Goal: Information Seeking & Learning: Learn about a topic

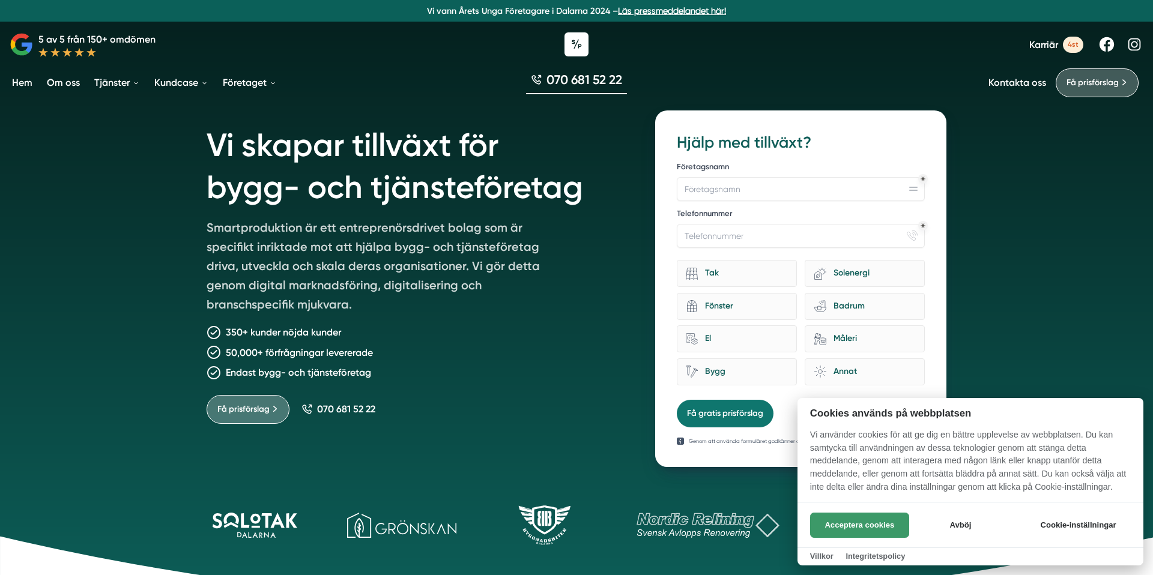
click at [899, 525] on button "Acceptera cookies" at bounding box center [859, 525] width 99 height 25
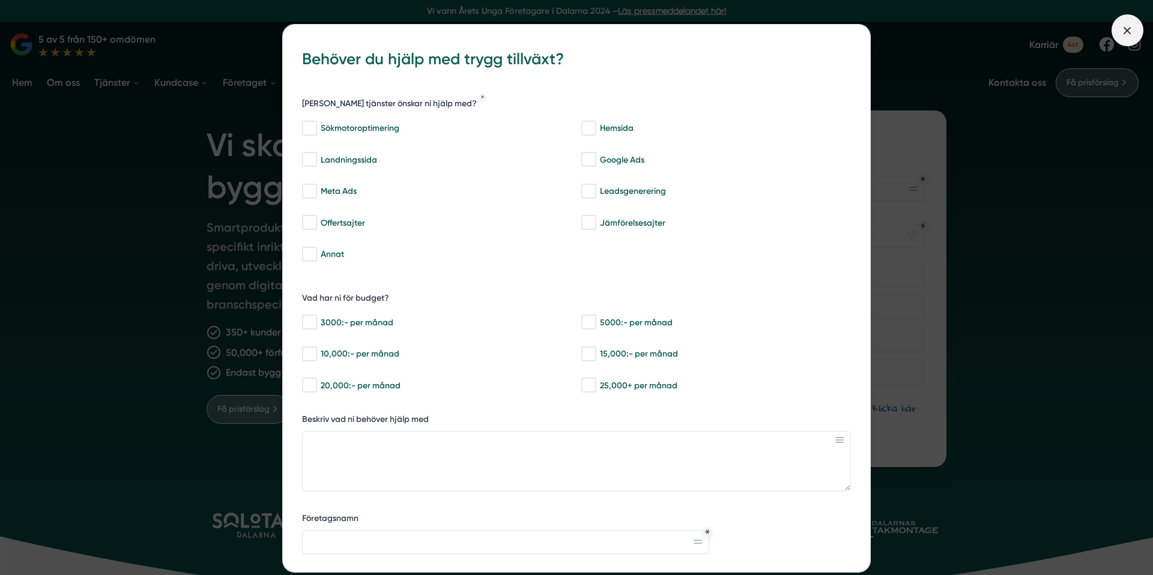
click at [1127, 28] on icon at bounding box center [1127, 30] width 13 height 13
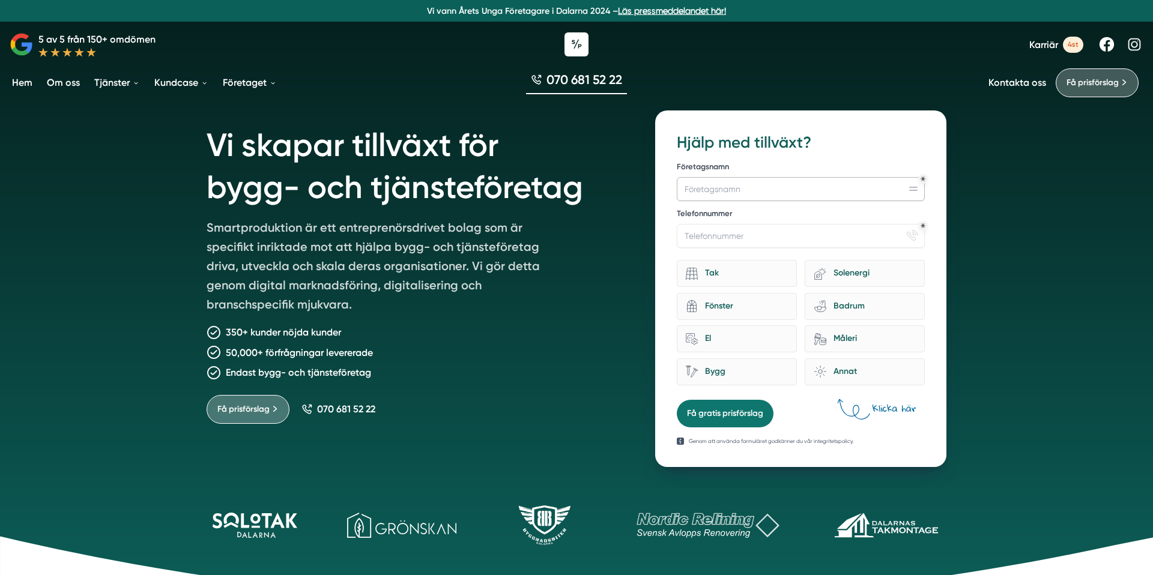
click at [838, 191] on input "Företagsnamn" at bounding box center [801, 189] width 248 height 24
click at [831, 223] on div "Telefonnummer phone-actions-ring" at bounding box center [801, 228] width 248 height 40
click at [826, 235] on input "Telefonnummer" at bounding box center [801, 236] width 248 height 24
click at [468, 443] on div "Vi skapar tillväxt för bygg- och tjänsteföretag Smartproduktion är ett entrepre…" at bounding box center [417, 289] width 420 height 357
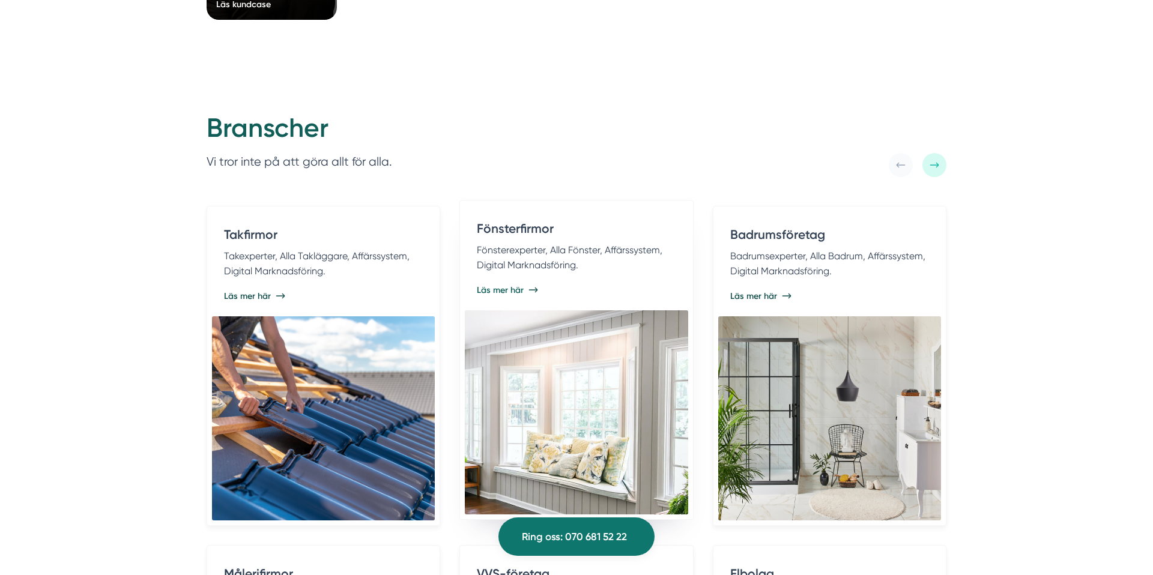
scroll to position [2285, 0]
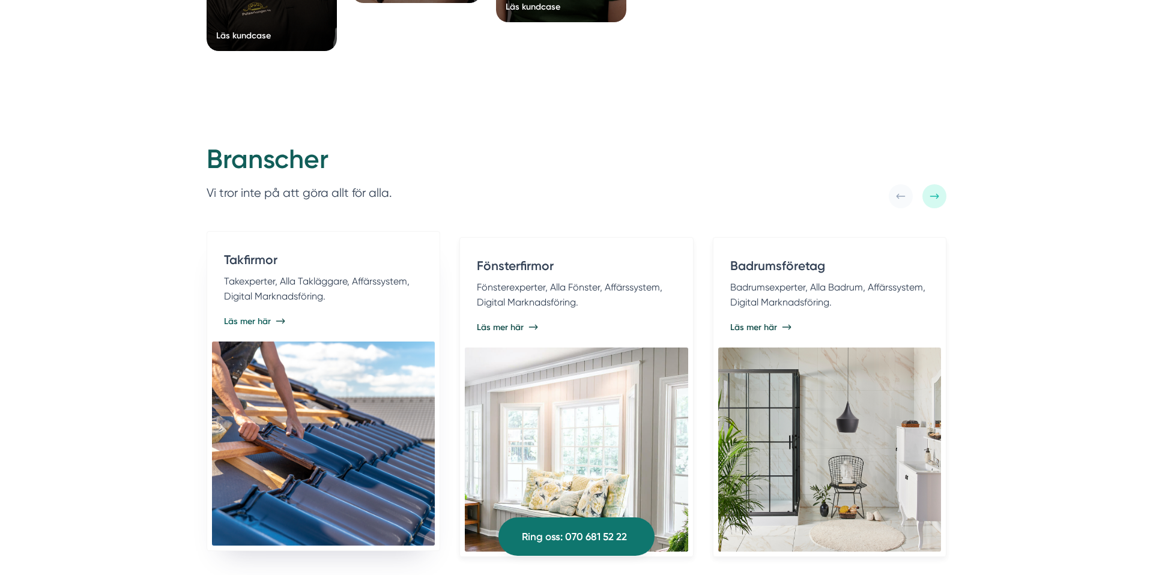
click at [308, 287] on p "Takexperter, Alla Takläggare, Affärssystem, Digital Marknadsföring." at bounding box center [323, 289] width 199 height 31
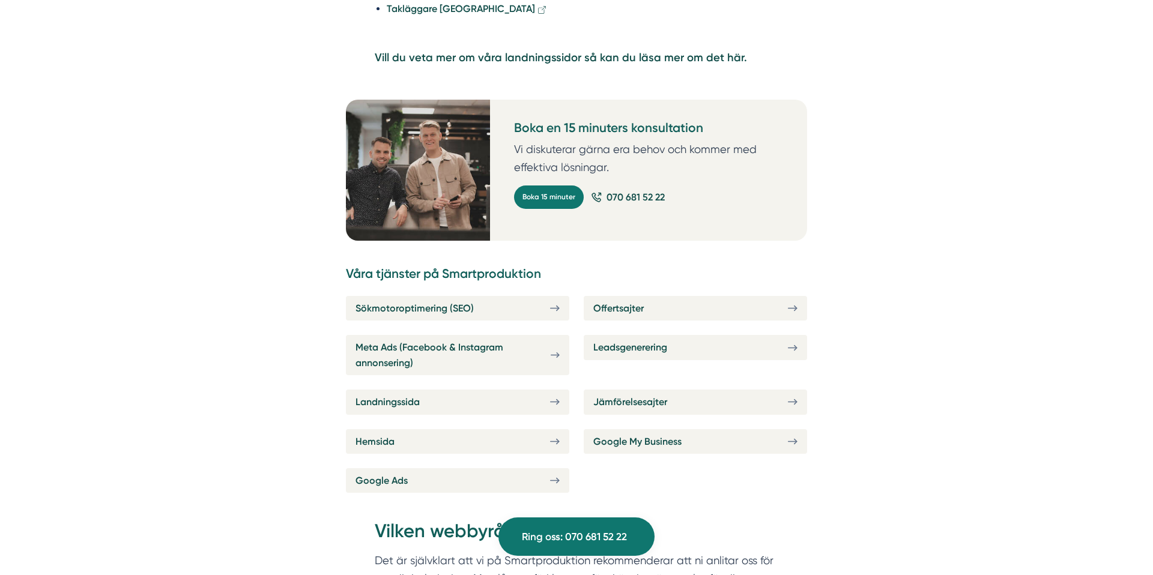
scroll to position [3290, 0]
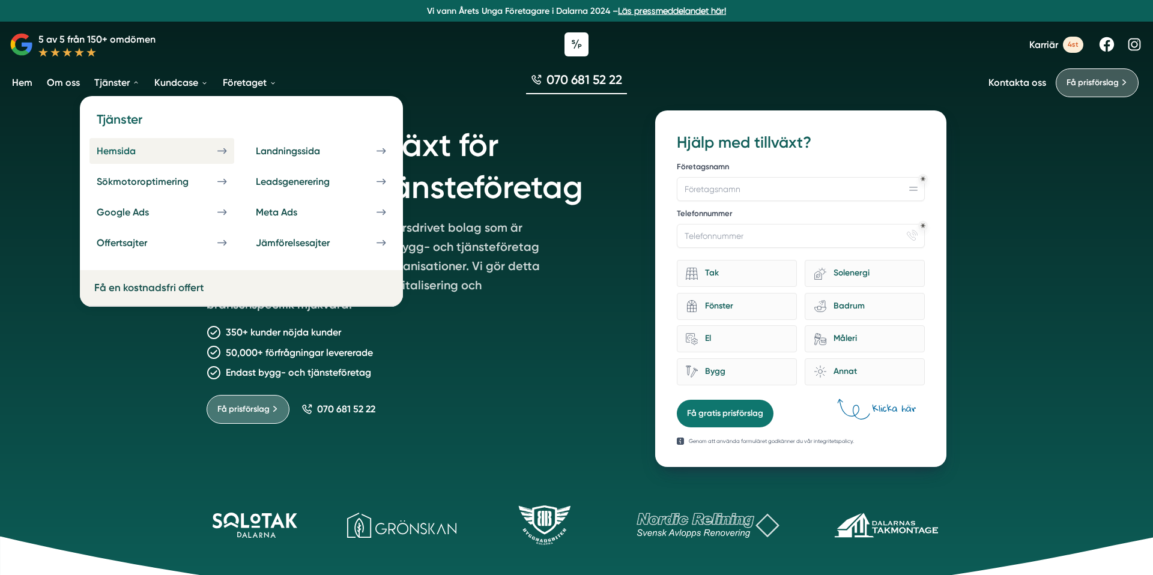
click at [148, 152] on div "Hemsida" at bounding box center [131, 150] width 68 height 11
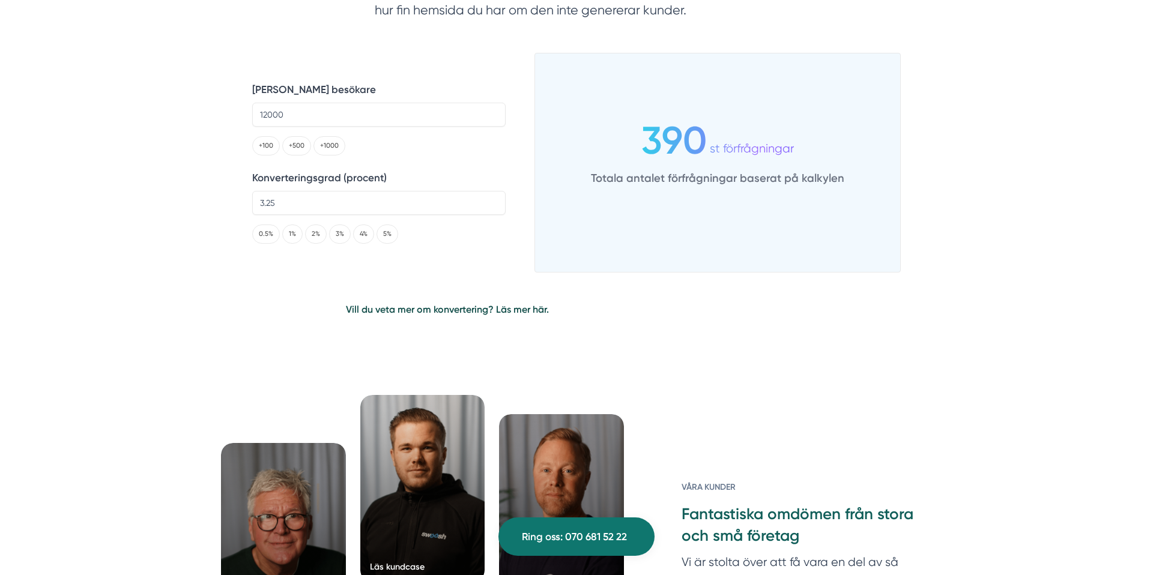
scroll to position [2857, 0]
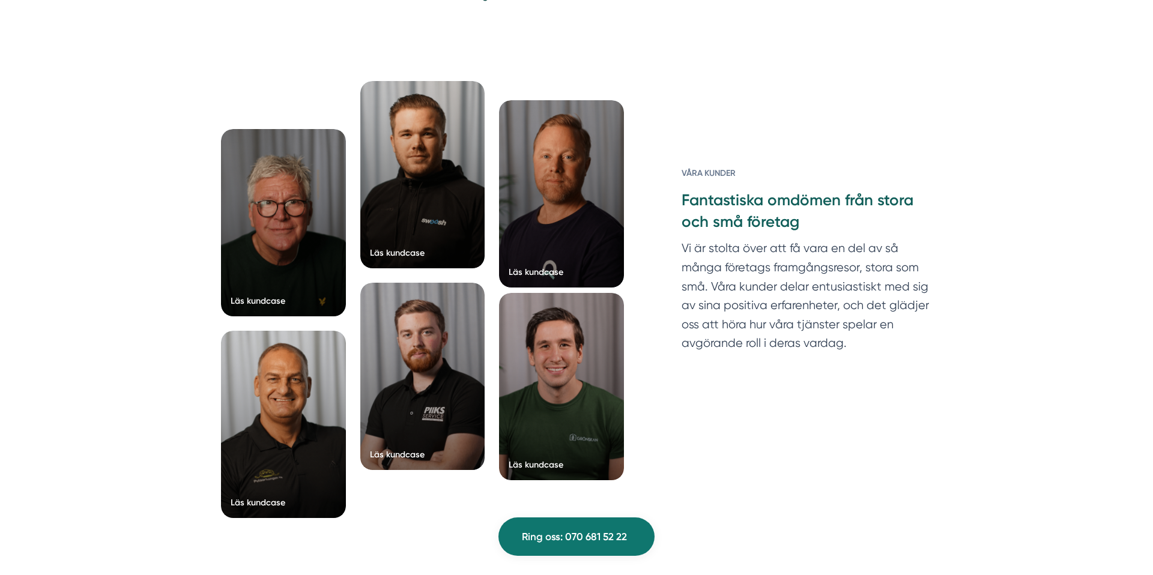
click at [550, 401] on div at bounding box center [561, 386] width 125 height 187
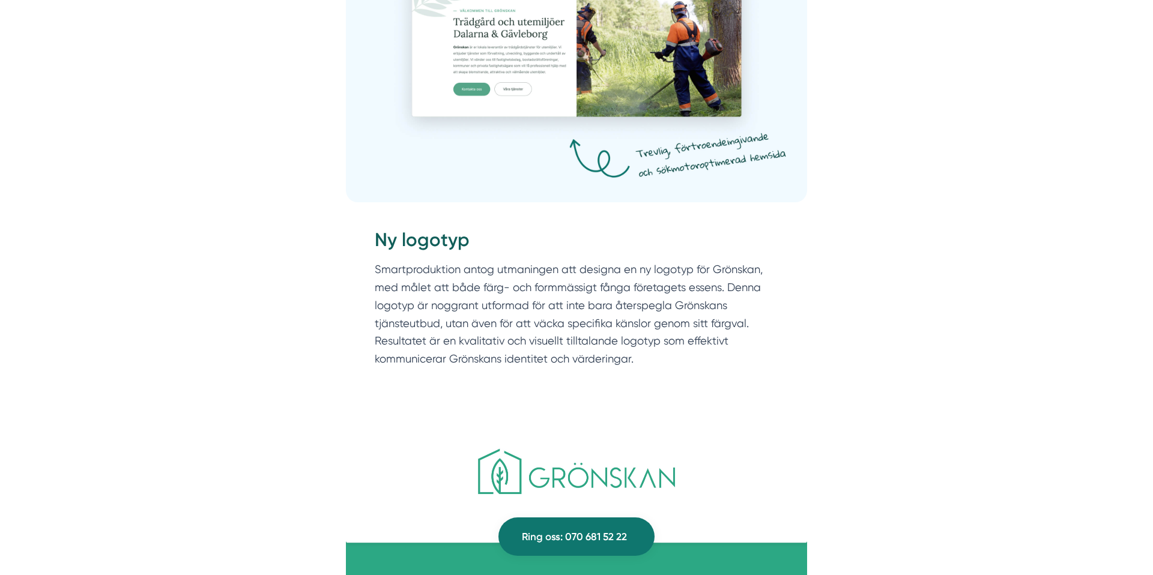
scroll to position [1502, 0]
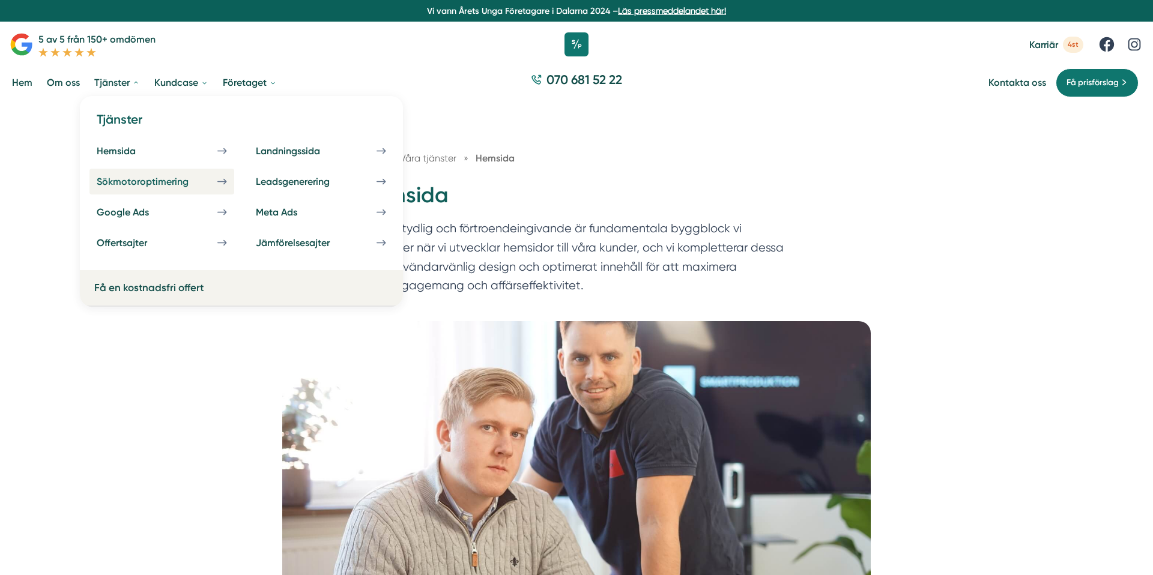
click at [186, 187] on link "Sökmotoroptimering" at bounding box center [161, 182] width 145 height 26
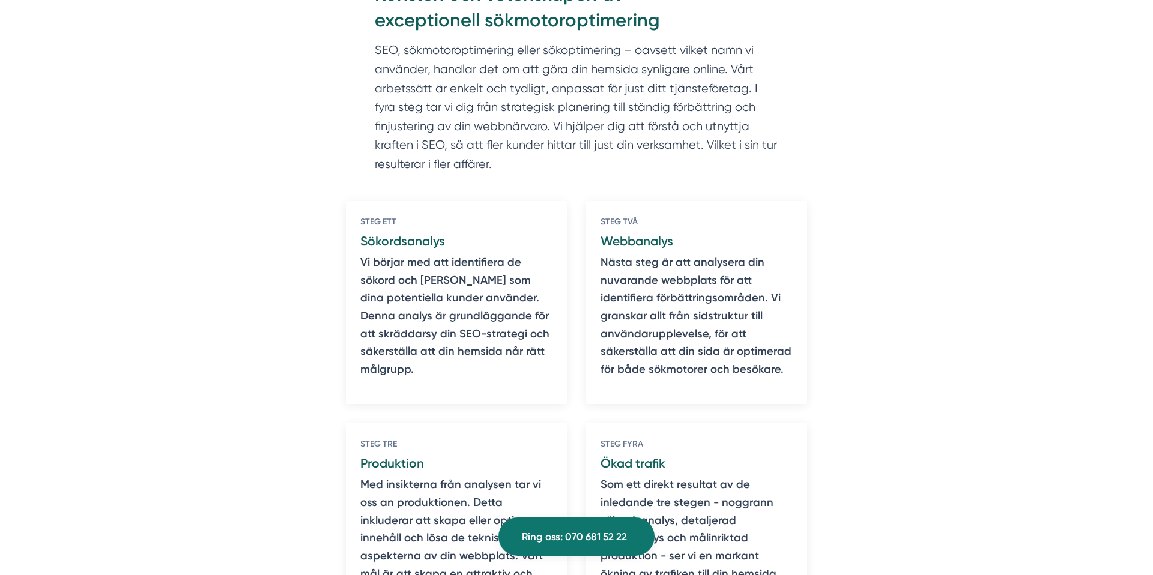
scroll to position [738, 0]
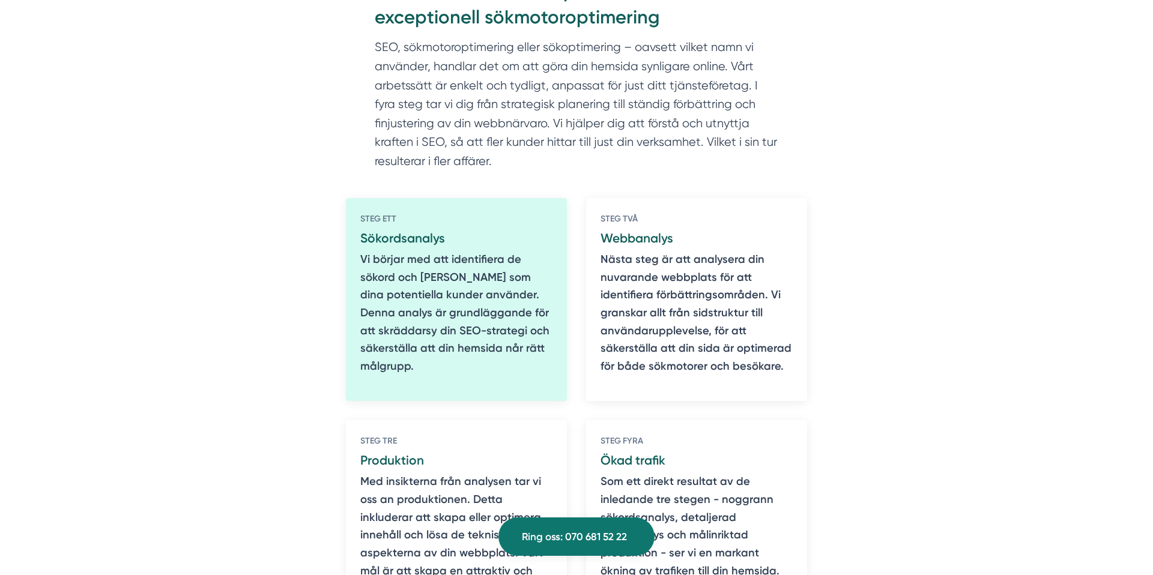
click at [482, 291] on p "Vi börjar med att identifiera de sökord och fraser som dina potentiella kunder …" at bounding box center [456, 313] width 192 height 125
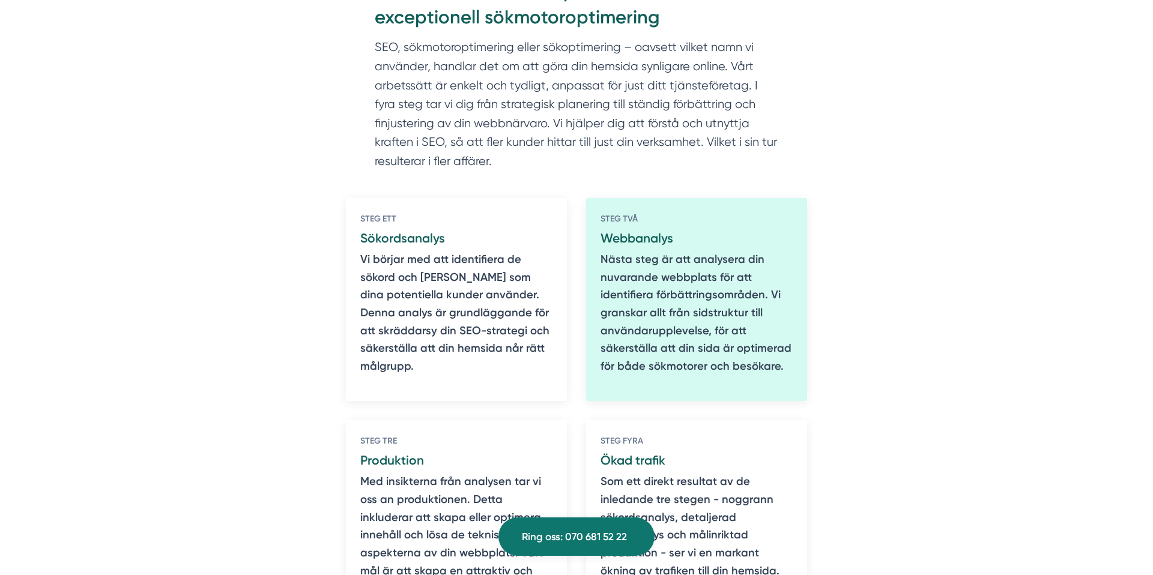
click at [645, 318] on p "Nästa steg är att analysera din nuvarande webbplats för att identifiera förbätt…" at bounding box center [697, 313] width 192 height 125
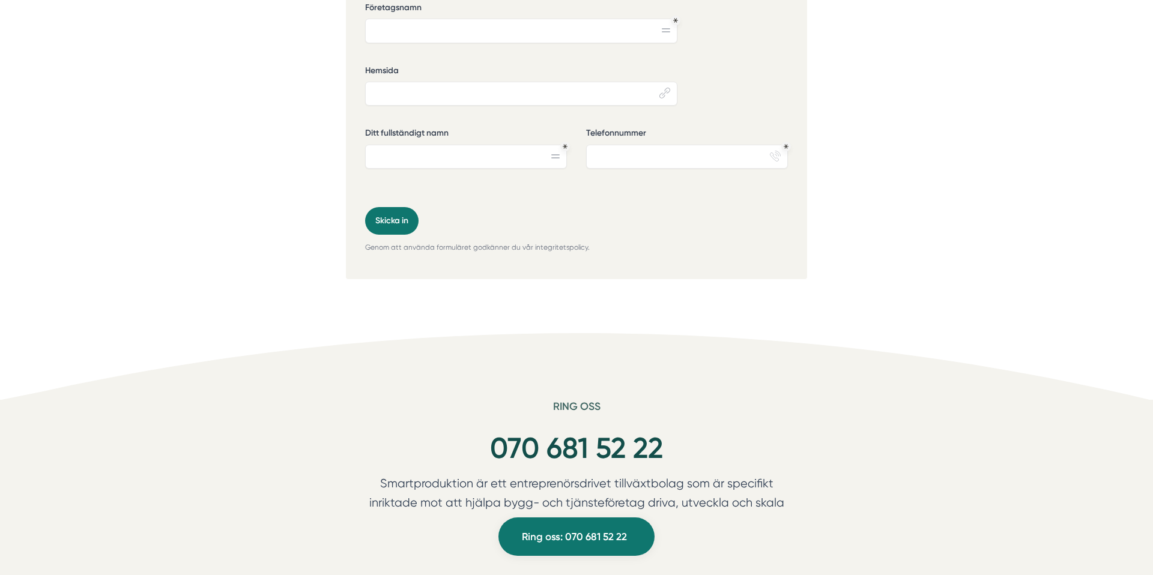
scroll to position [5058, 0]
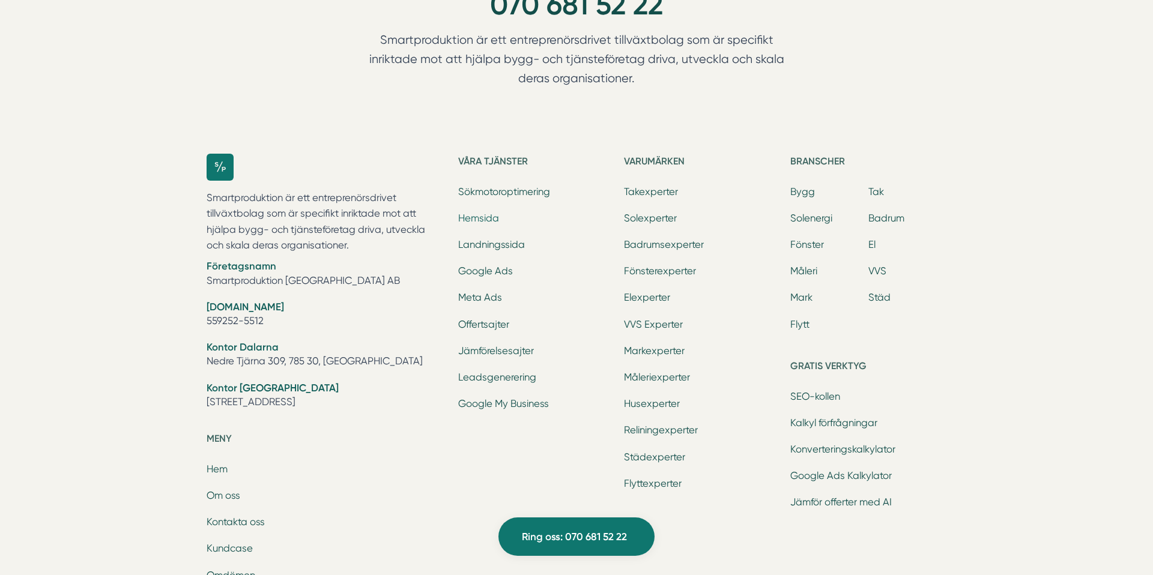
click at [481, 222] on link "Hemsida" at bounding box center [478, 218] width 41 height 11
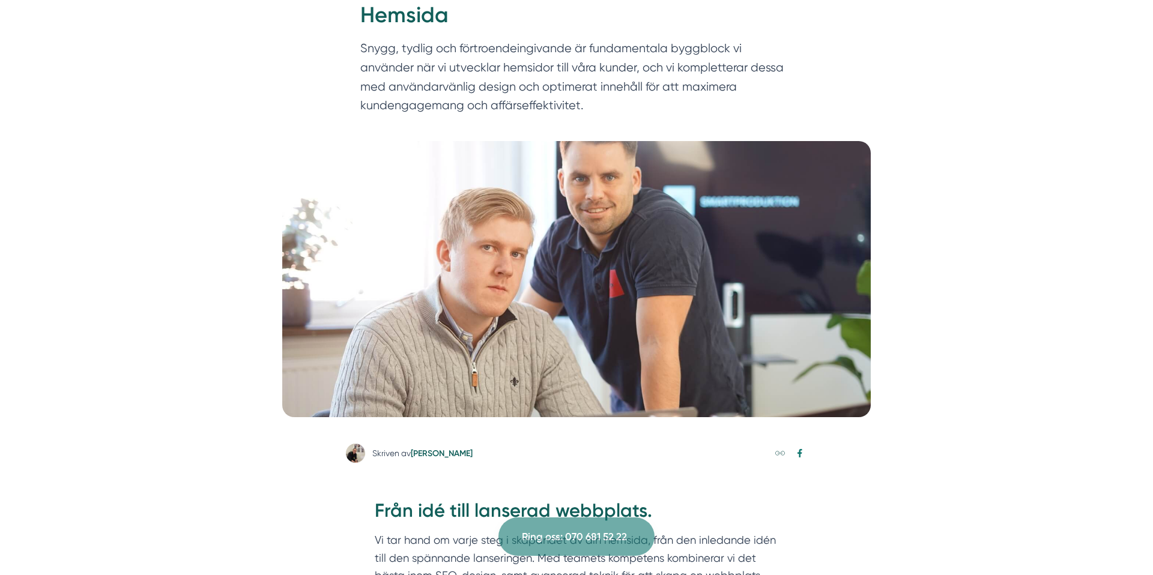
scroll to position [48, 0]
